Goal: Find specific page/section: Find specific page/section

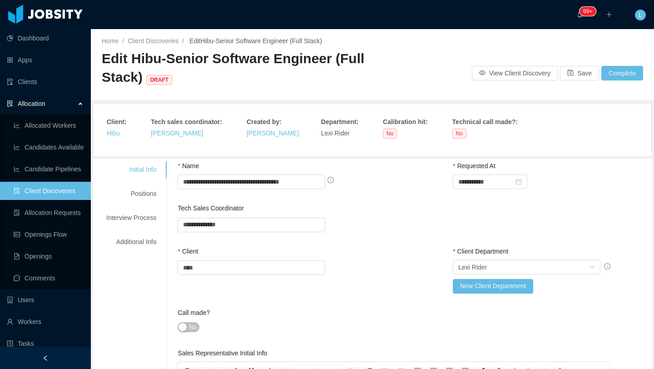
scroll to position [461, 0]
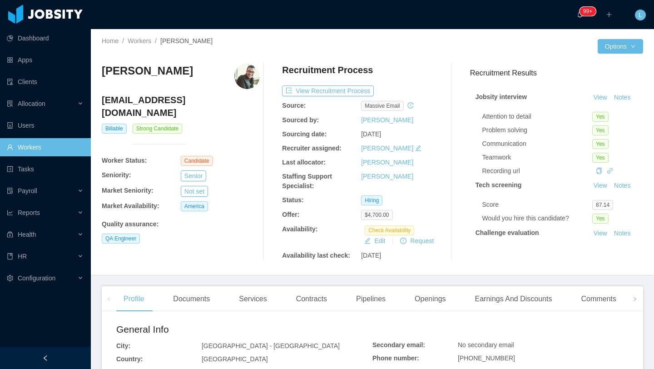
click at [45, 140] on link "Workers" at bounding box center [45, 147] width 77 height 18
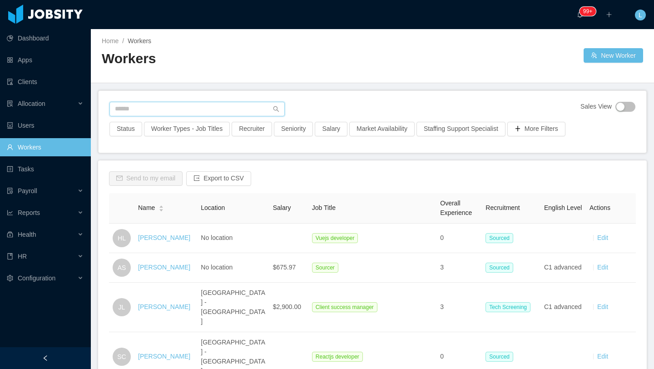
click at [190, 107] on input "text" at bounding box center [196, 109] width 175 height 15
type input "*"
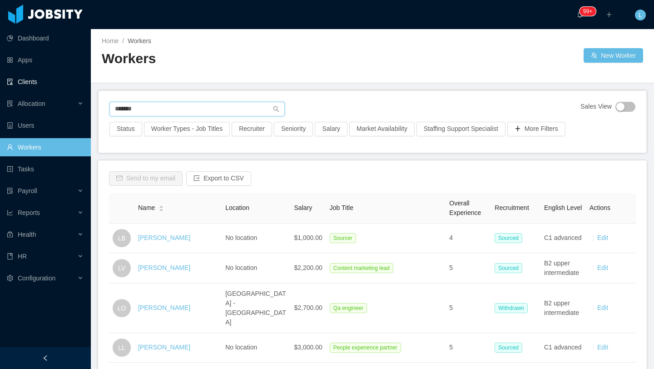
type input "*******"
click at [50, 83] on link "Clients" at bounding box center [45, 82] width 77 height 18
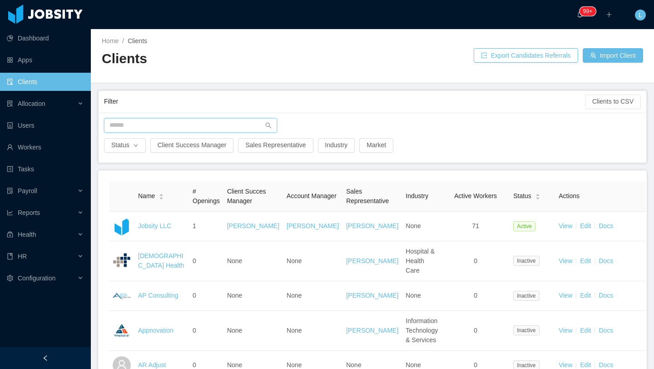
click at [198, 122] on input "text" at bounding box center [190, 125] width 173 height 15
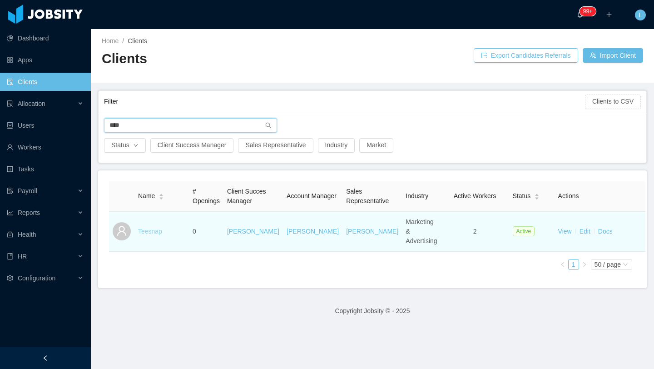
type input "****"
click at [155, 228] on link "Teesnap" at bounding box center [150, 231] width 24 height 7
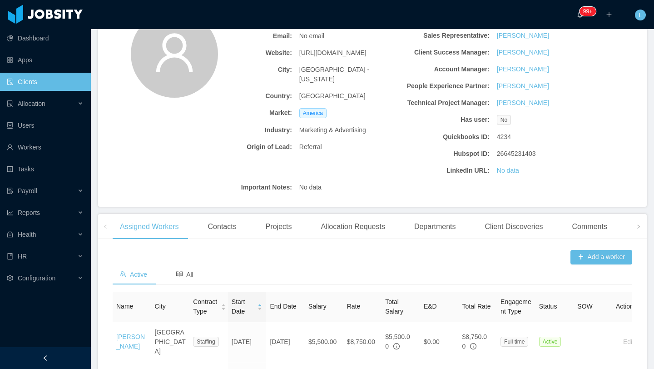
scroll to position [183, 0]
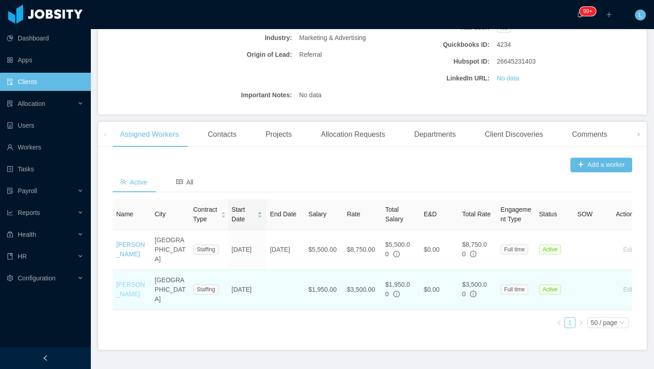
click at [129, 281] on link "Leticia Fontes" at bounding box center [130, 289] width 29 height 17
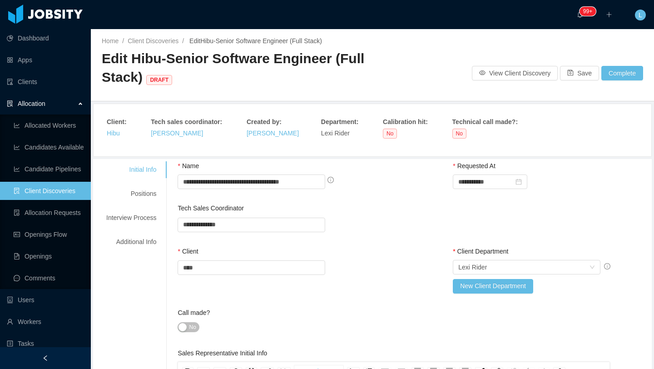
scroll to position [461, 0]
click at [56, 83] on link "Clients" at bounding box center [45, 82] width 77 height 18
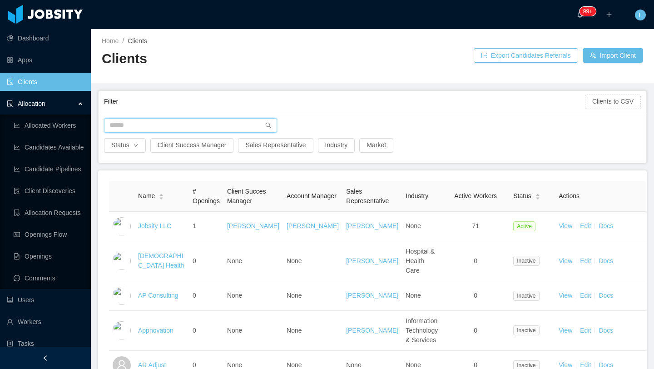
click at [135, 131] on input "text" at bounding box center [190, 125] width 173 height 15
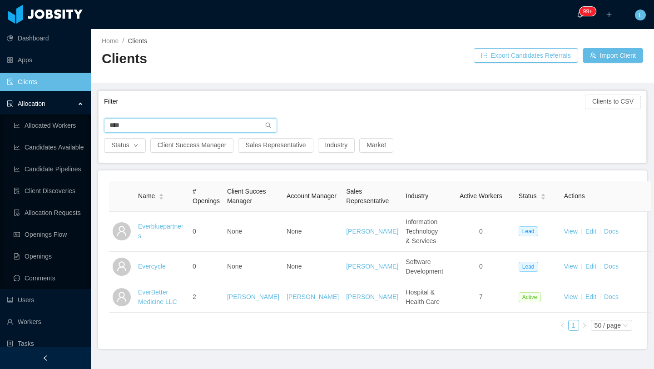
type input "****"
click at [53, 83] on link "Clients" at bounding box center [45, 82] width 77 height 18
